Goal: Complete application form

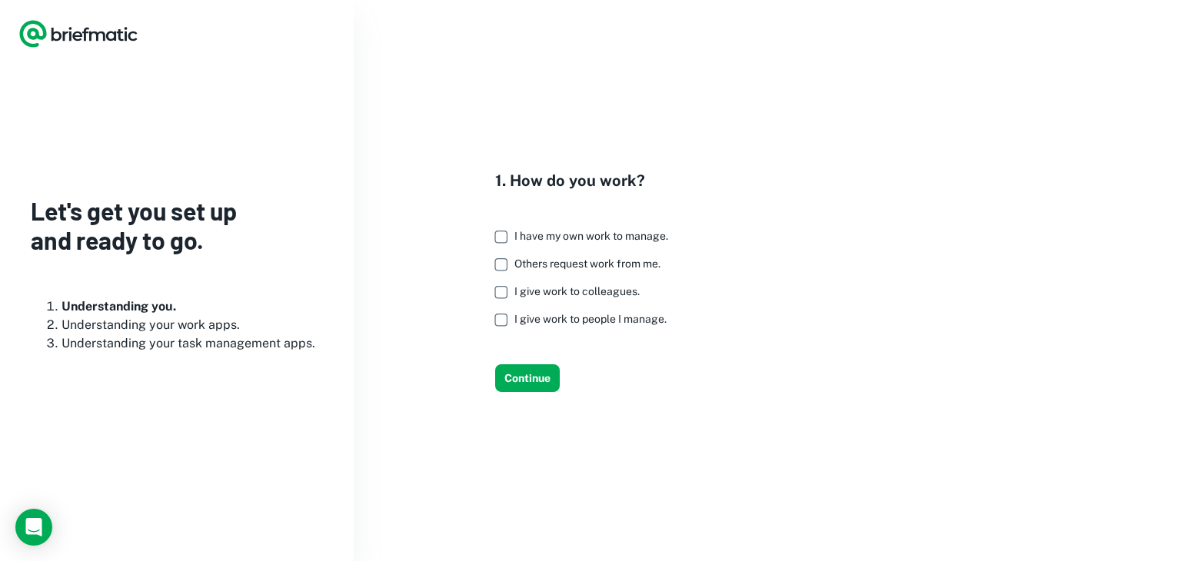
click at [521, 238] on span "I have my own work to manage." at bounding box center [592, 236] width 154 height 12
drag, startPoint x: 538, startPoint y: 383, endPoint x: 523, endPoint y: 383, distance: 15.4
drag, startPoint x: 523, startPoint y: 383, endPoint x: 501, endPoint y: 379, distance: 21.9
click at [501, 379] on button "Continue" at bounding box center [527, 379] width 65 height 28
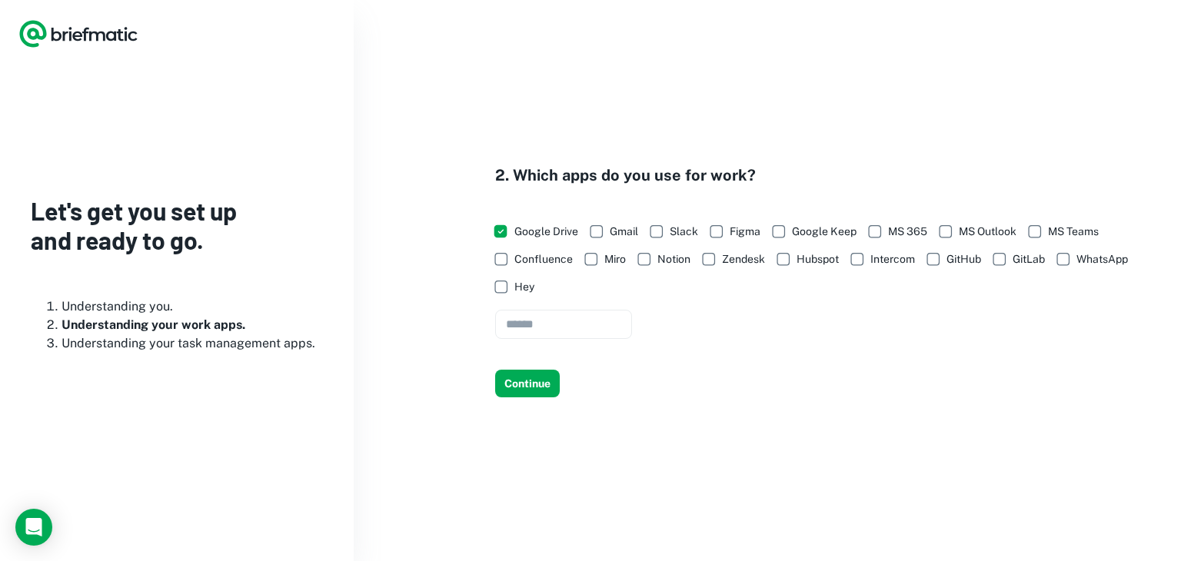
click at [544, 398] on div "2. Which apps do you use for work? Google Drive Gmail Slack Figma Google Keep M…" at bounding box center [768, 280] width 828 height 561
click at [539, 388] on button "Continue" at bounding box center [527, 384] width 65 height 28
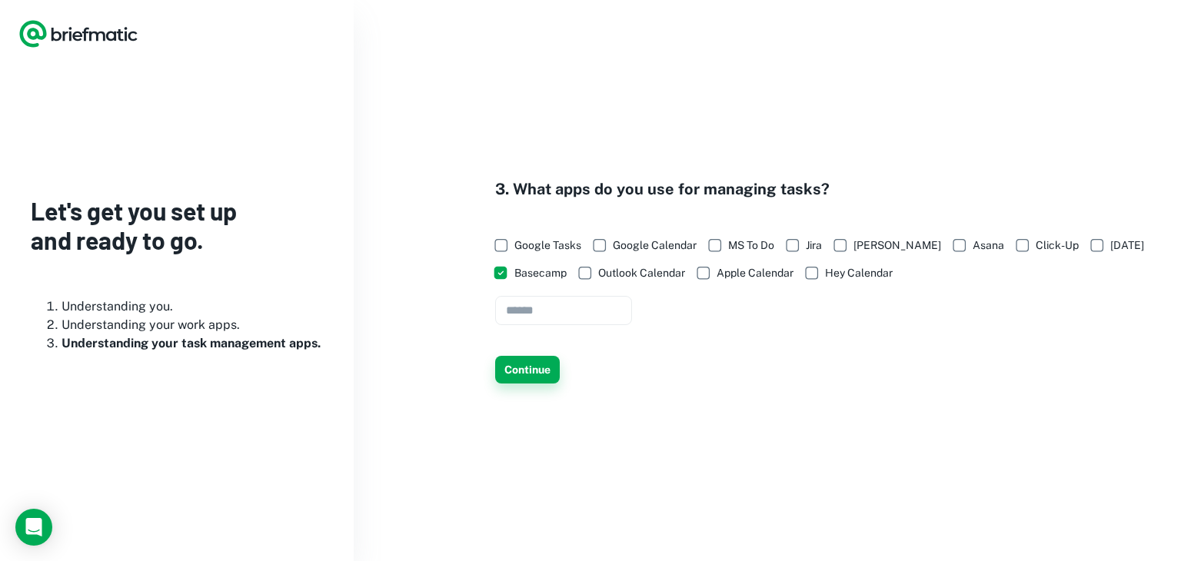
click at [523, 378] on button "Continue" at bounding box center [527, 370] width 65 height 28
